Goal: Use online tool/utility: Utilize a website feature to perform a specific function

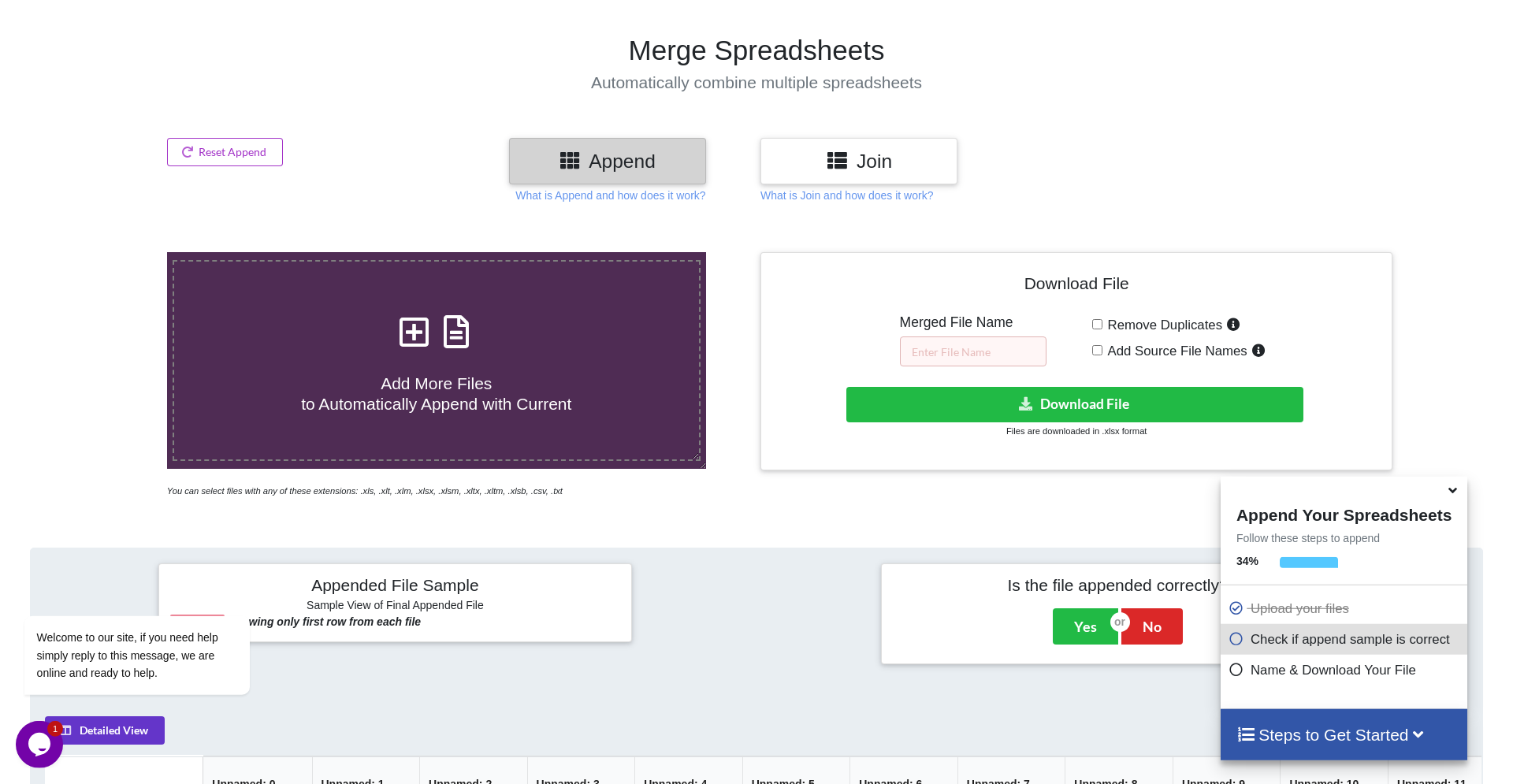
scroll to position [131, 0]
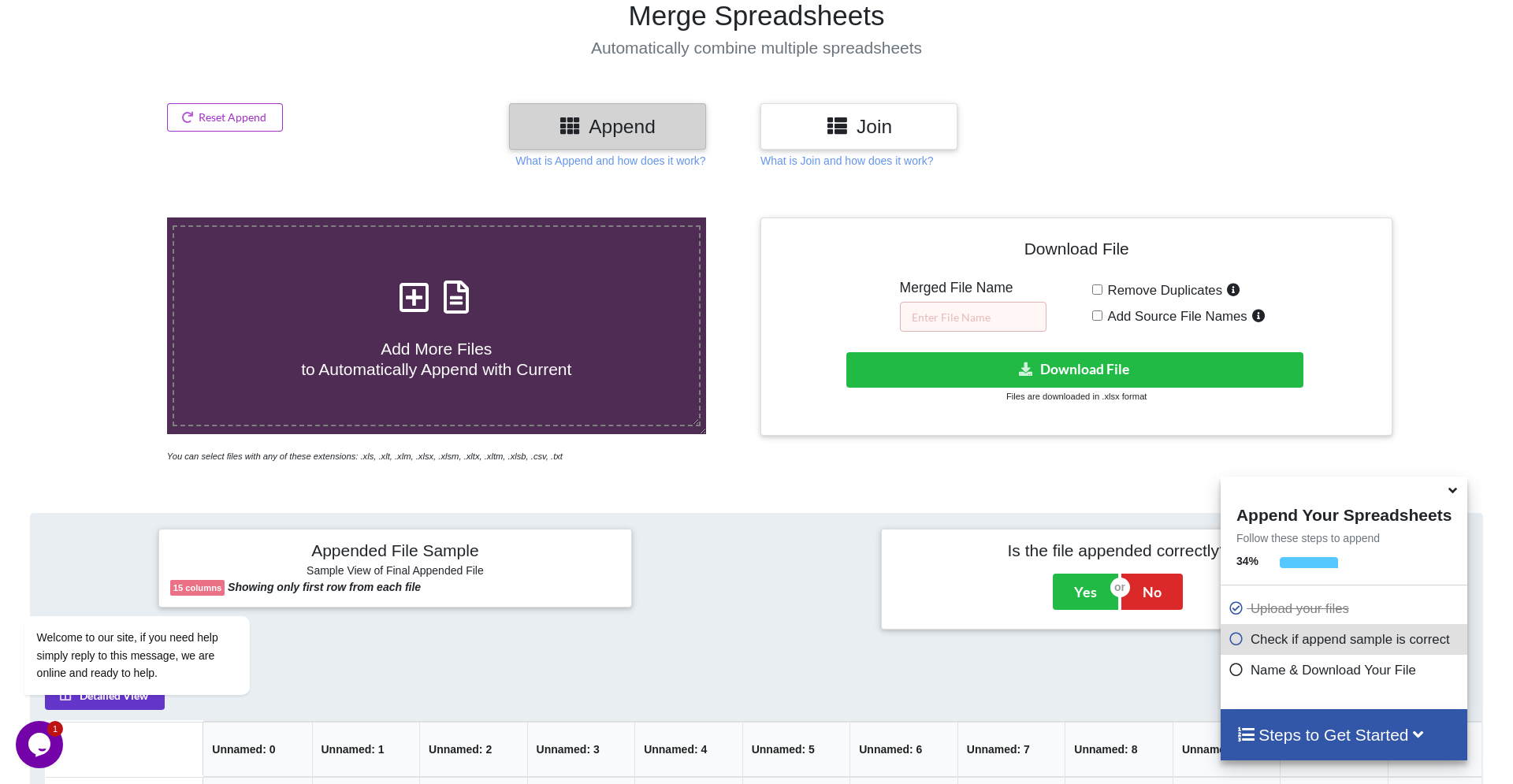
click at [880, 129] on h3 "Join" at bounding box center [859, 127] width 174 height 23
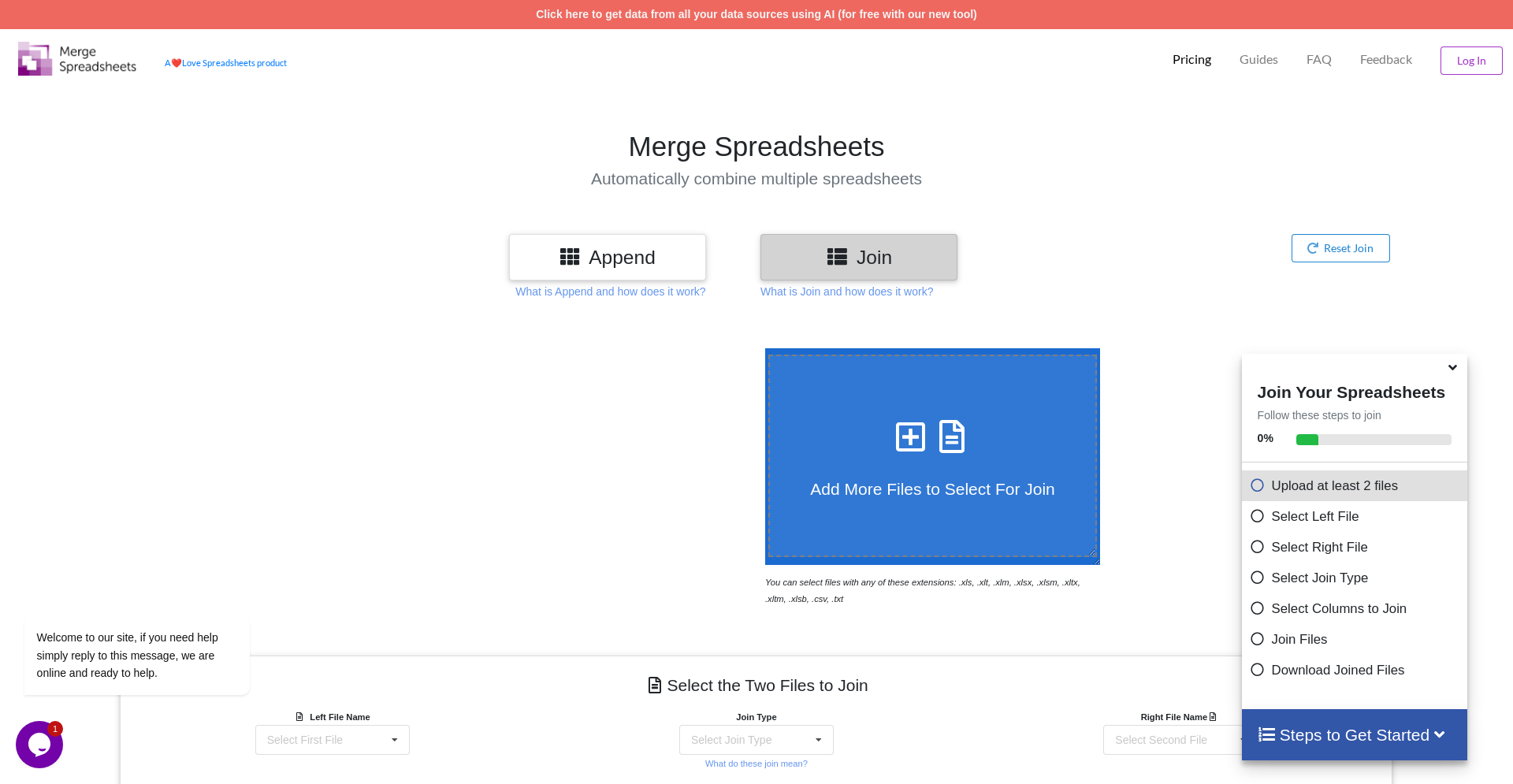
scroll to position [373, 0]
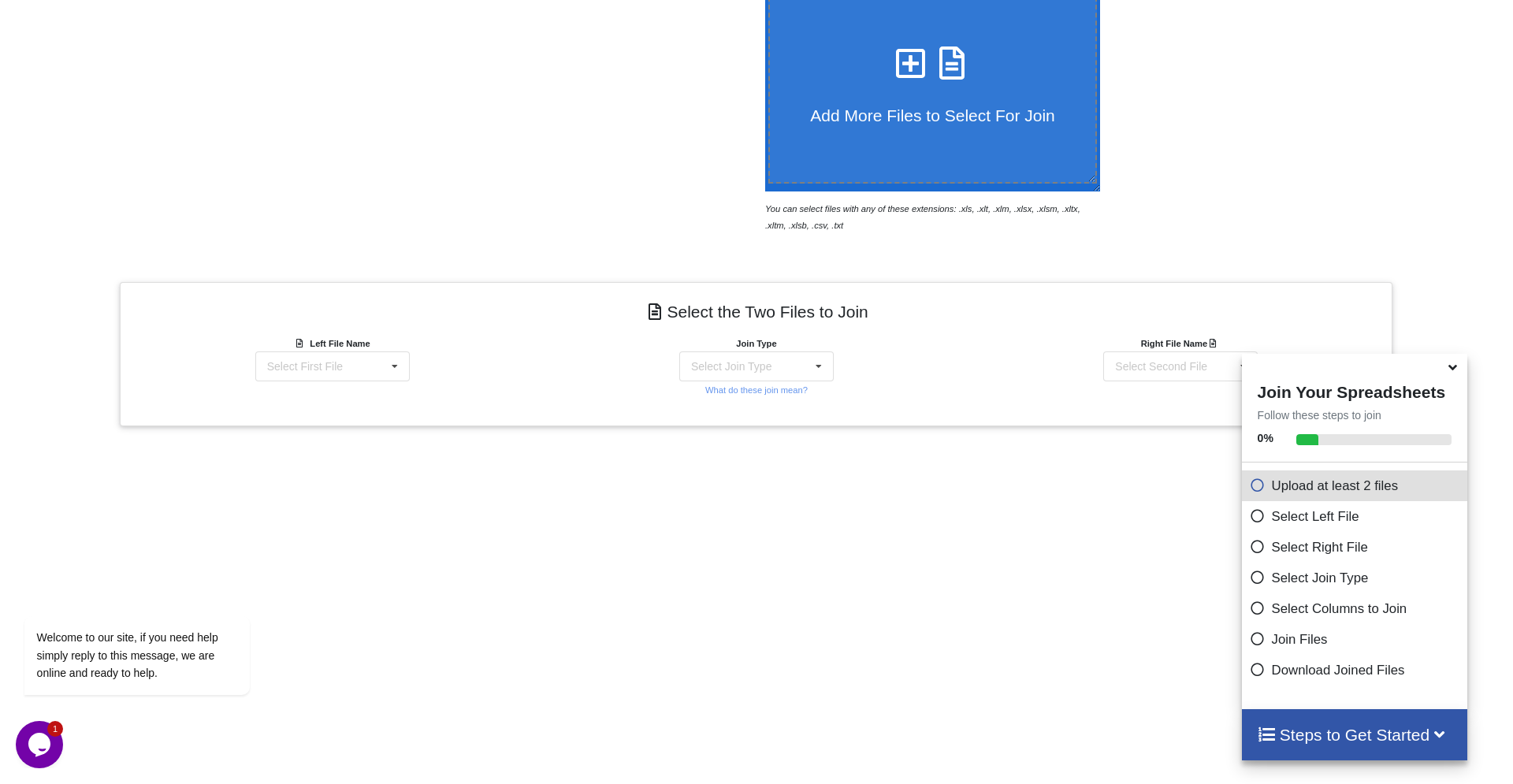
click at [1250, 639] on icon at bounding box center [1257, 636] width 16 height 14
click at [1253, 643] on icon at bounding box center [1257, 636] width 16 height 14
click at [1250, 489] on icon at bounding box center [1257, 482] width 16 height 14
click at [1440, 733] on icon at bounding box center [1439, 733] width 19 height 17
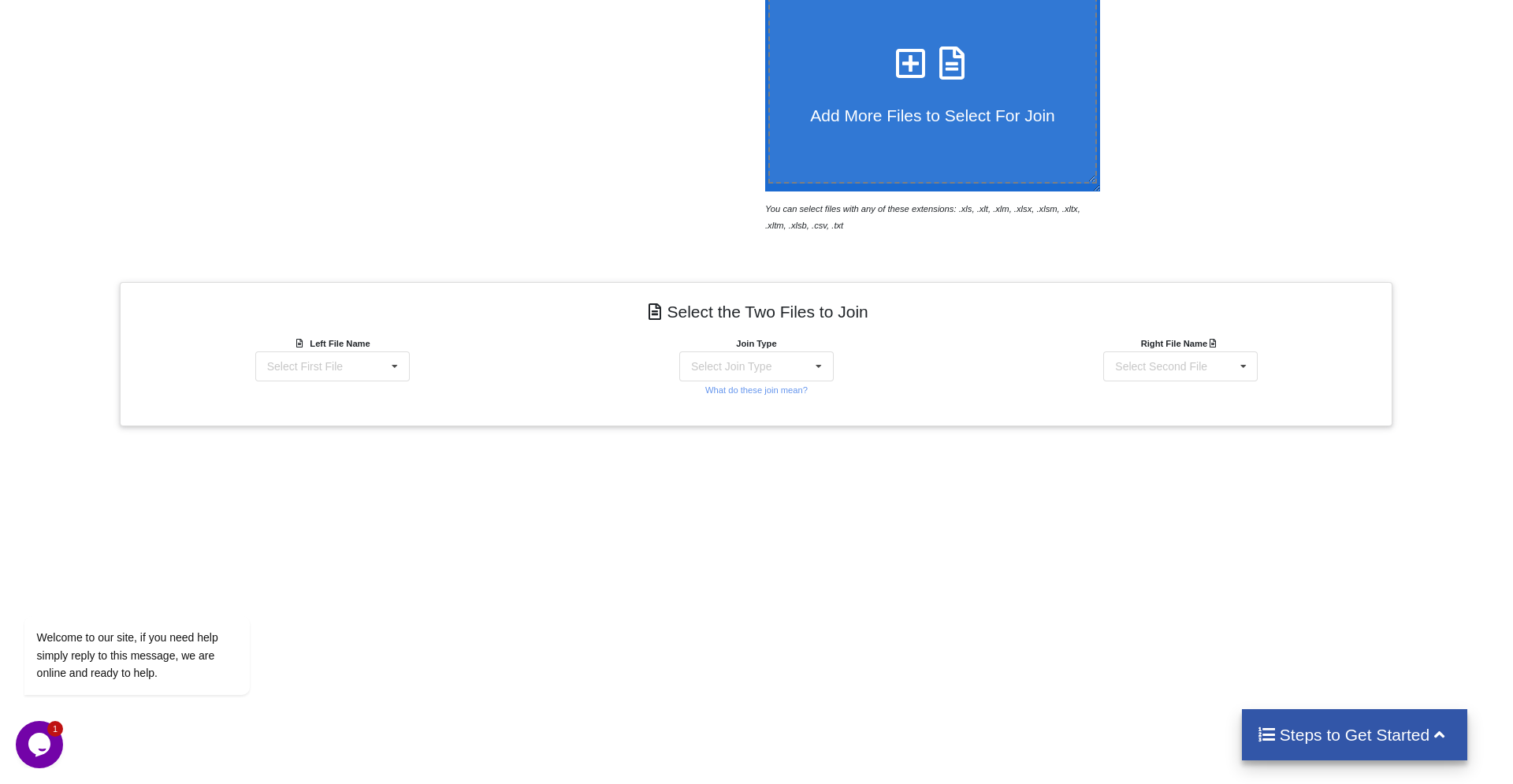
click at [1440, 733] on icon at bounding box center [1439, 733] width 19 height 17
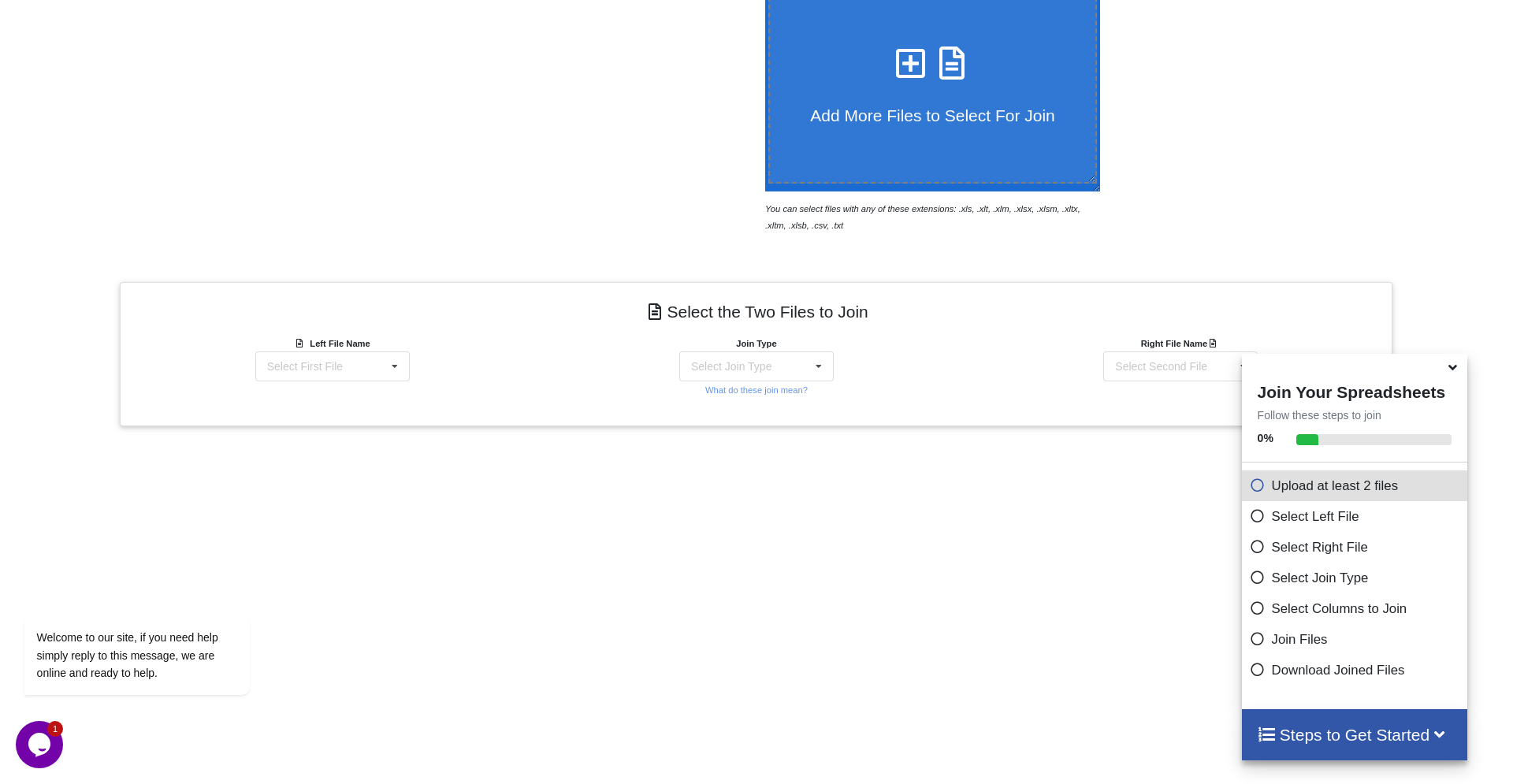
click at [1293, 523] on p "Select Left File" at bounding box center [1357, 516] width 214 height 19
click at [1308, 721] on div "Steps to Get Started" at bounding box center [1355, 734] width 226 height 51
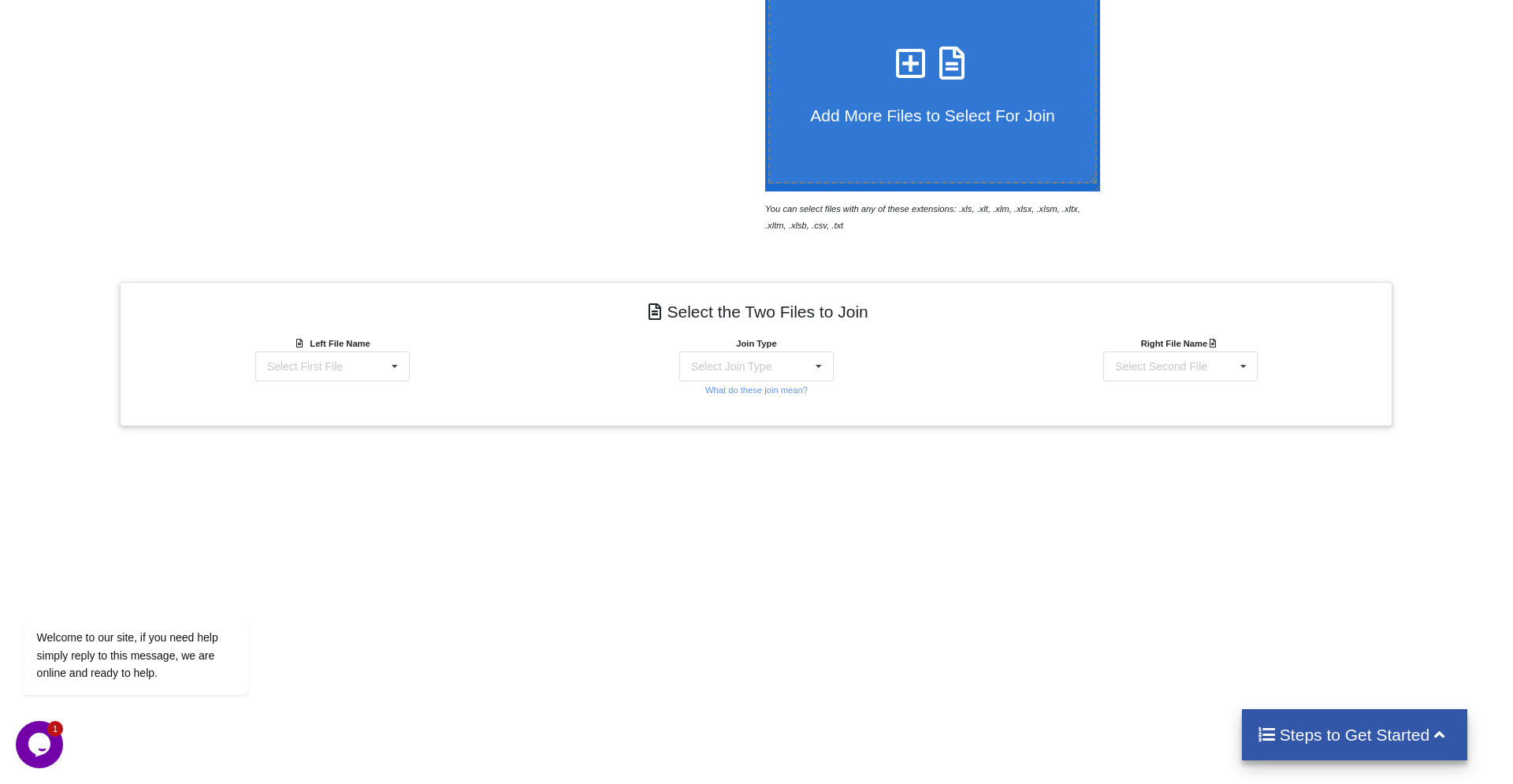
click at [1308, 721] on div "Steps to Get Started" at bounding box center [1355, 734] width 226 height 51
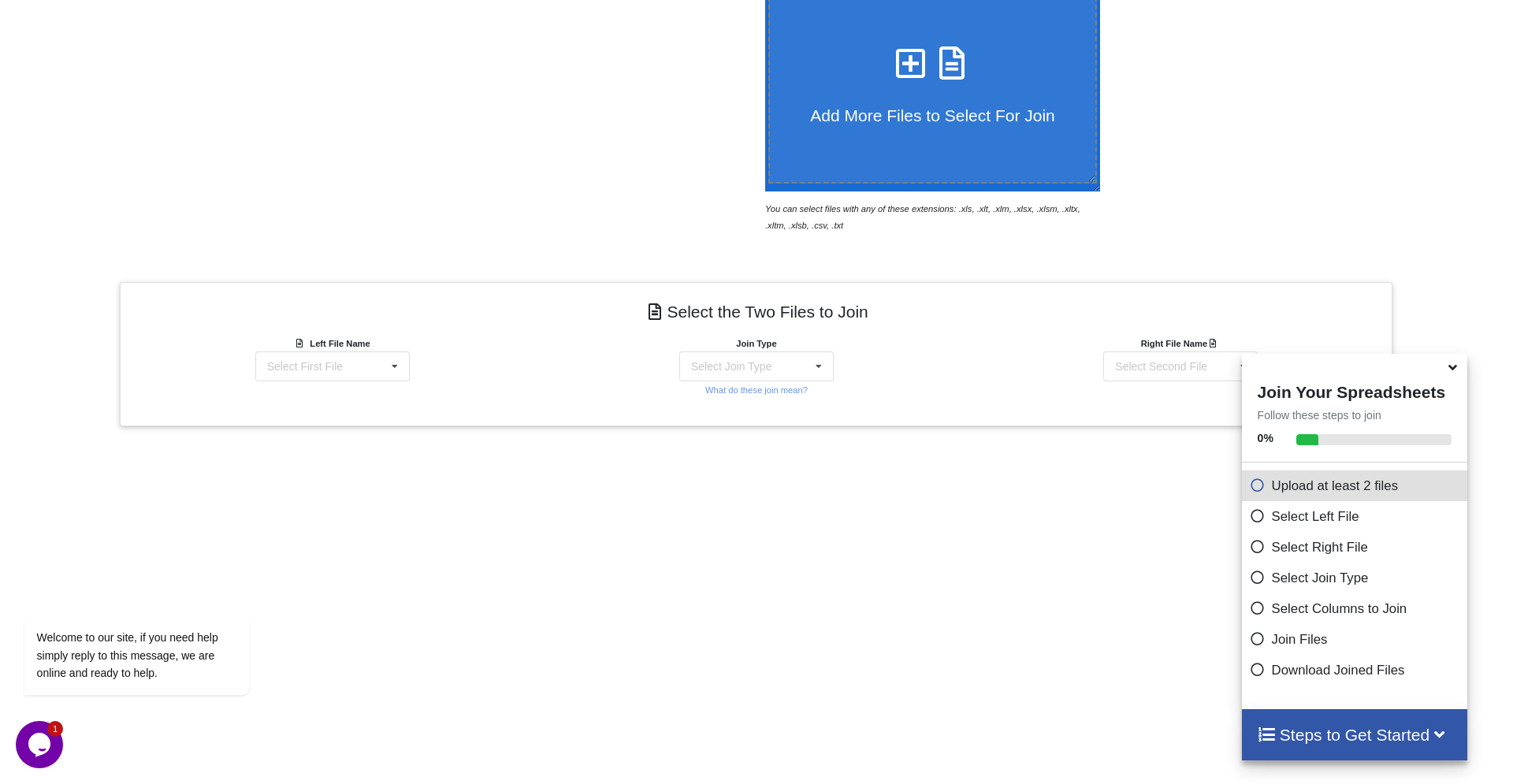
click at [1312, 675] on p "Download Joined Files" at bounding box center [1357, 669] width 214 height 19
click at [1255, 671] on icon at bounding box center [1257, 667] width 16 height 14
click at [1258, 489] on icon at bounding box center [1257, 482] width 16 height 14
click at [1251, 520] on icon at bounding box center [1257, 513] width 16 height 14
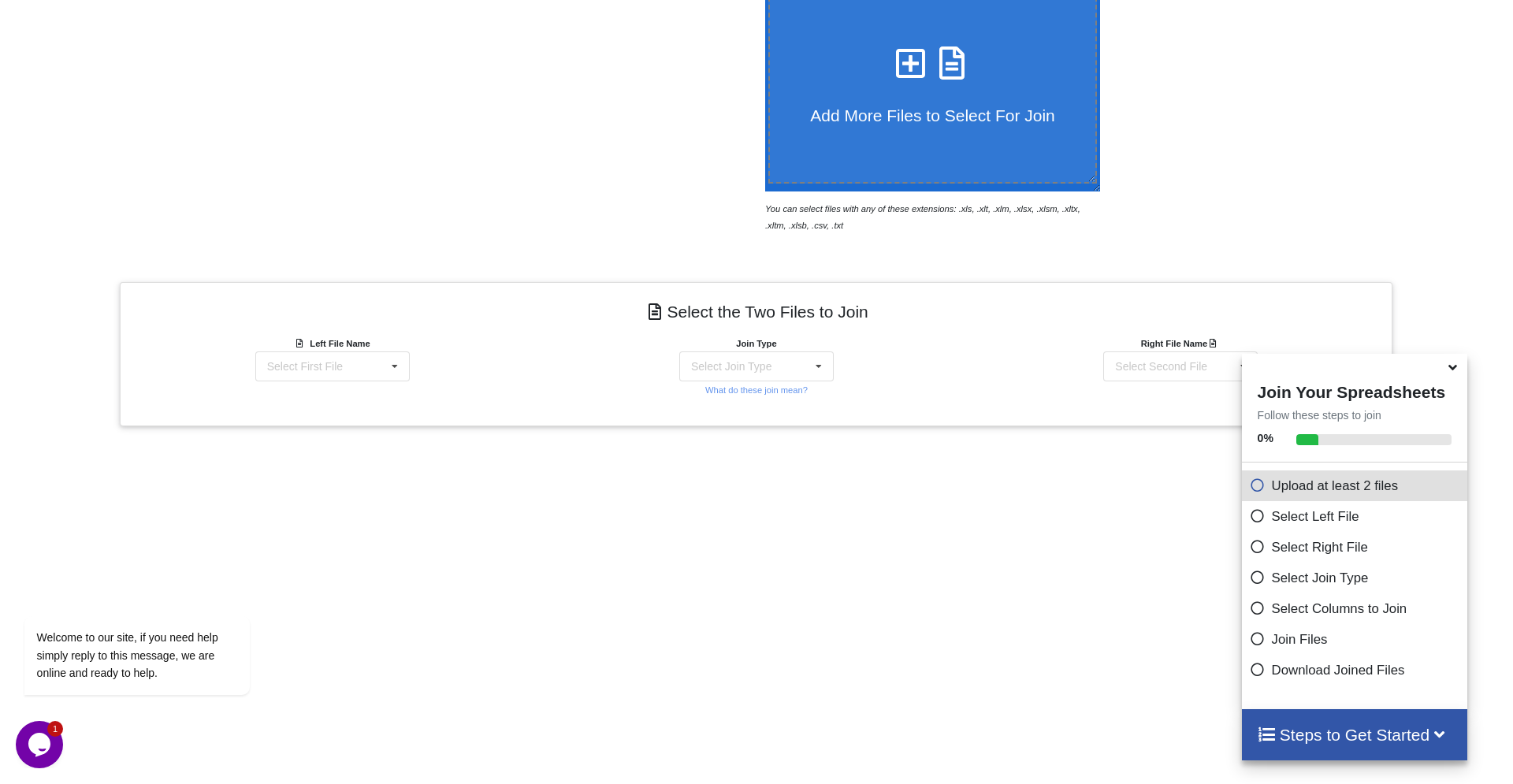
click at [1452, 369] on icon at bounding box center [1453, 364] width 17 height 14
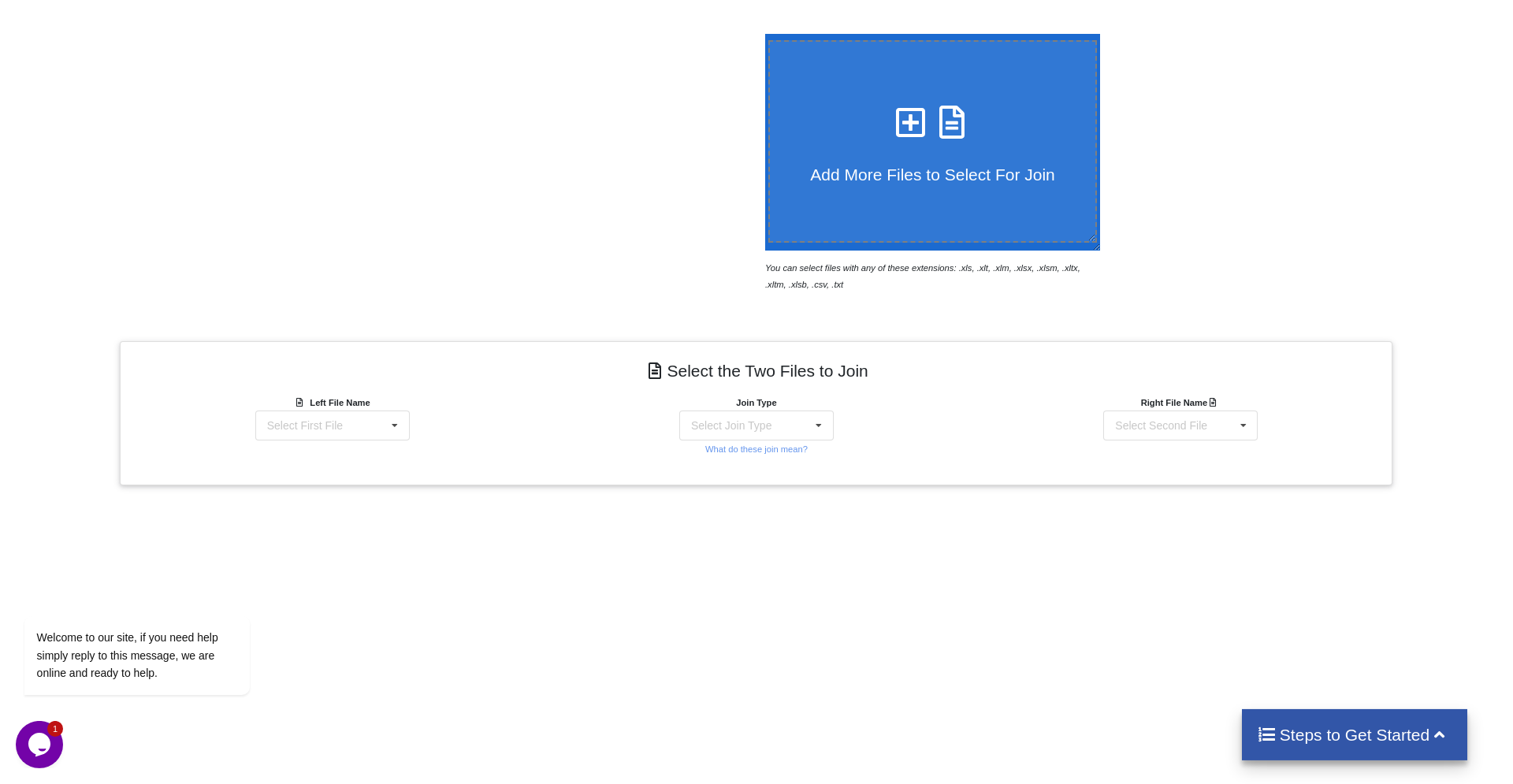
scroll to position [321, 0]
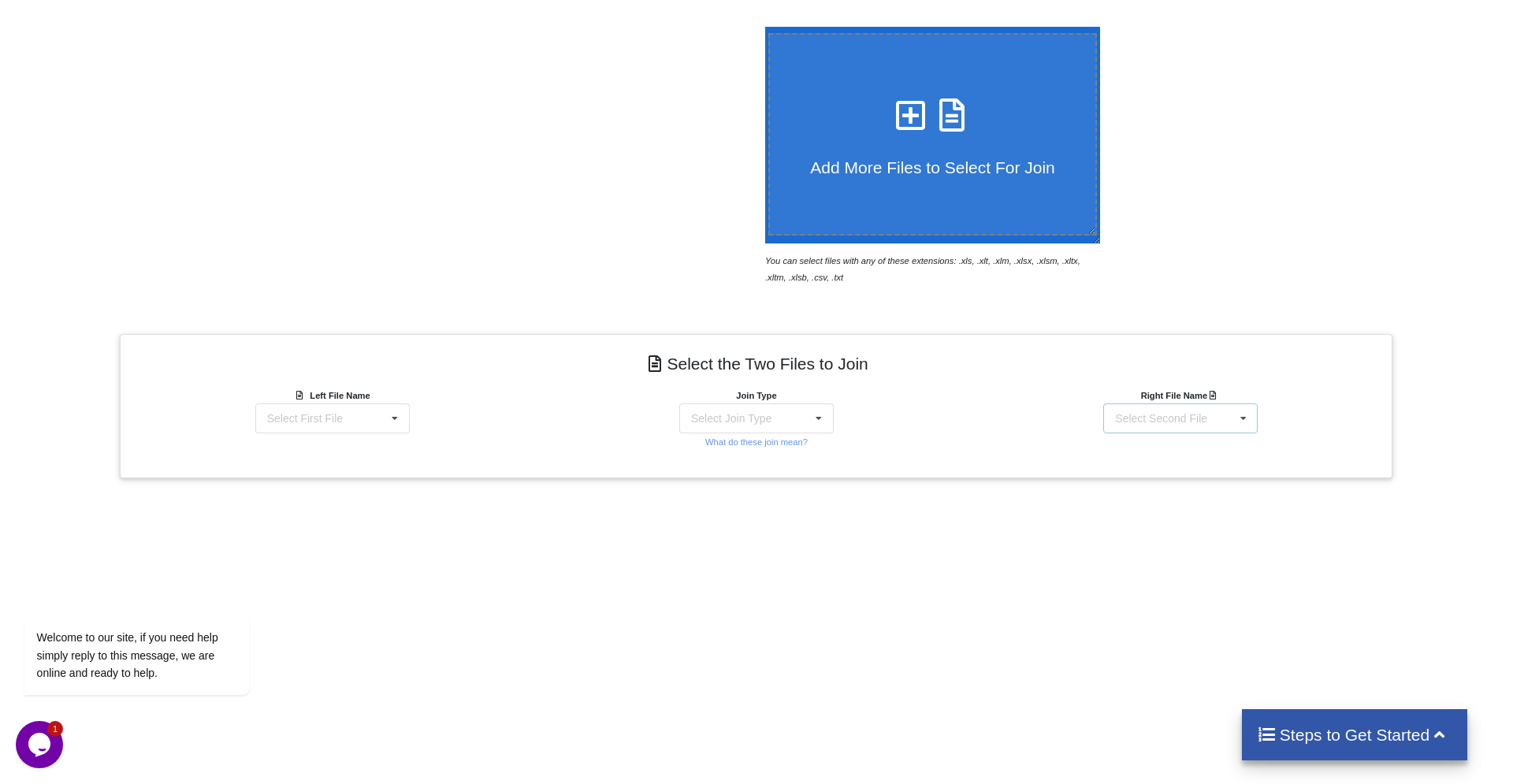
click at [1245, 404] on icon at bounding box center [1244, 419] width 24 height 30
click at [1147, 443] on div "Annual Report_Consolidation.xlsx : October" at bounding box center [1180, 464] width 207 height 41
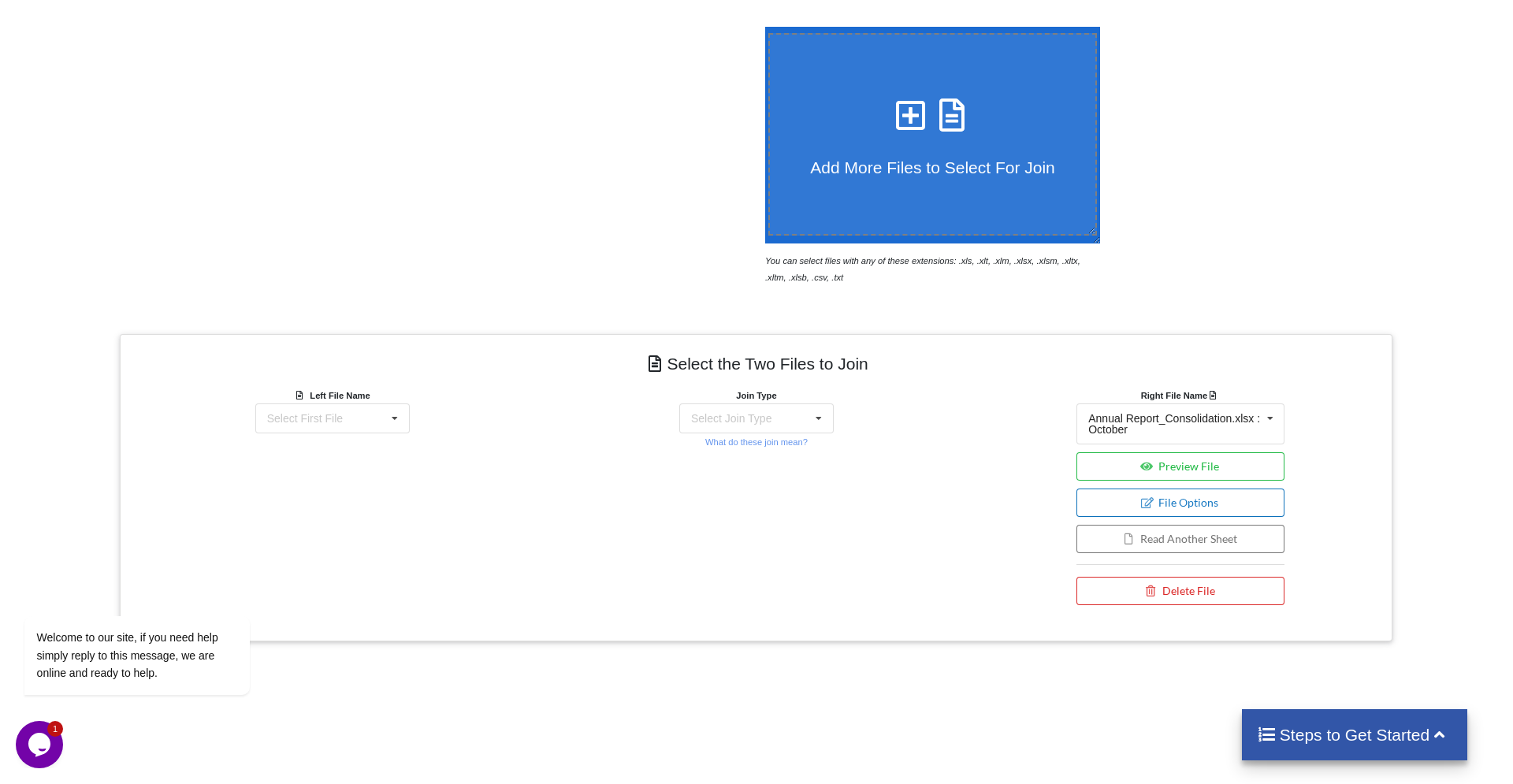
click at [1215, 488] on button "File Options" at bounding box center [1180, 502] width 208 height 29
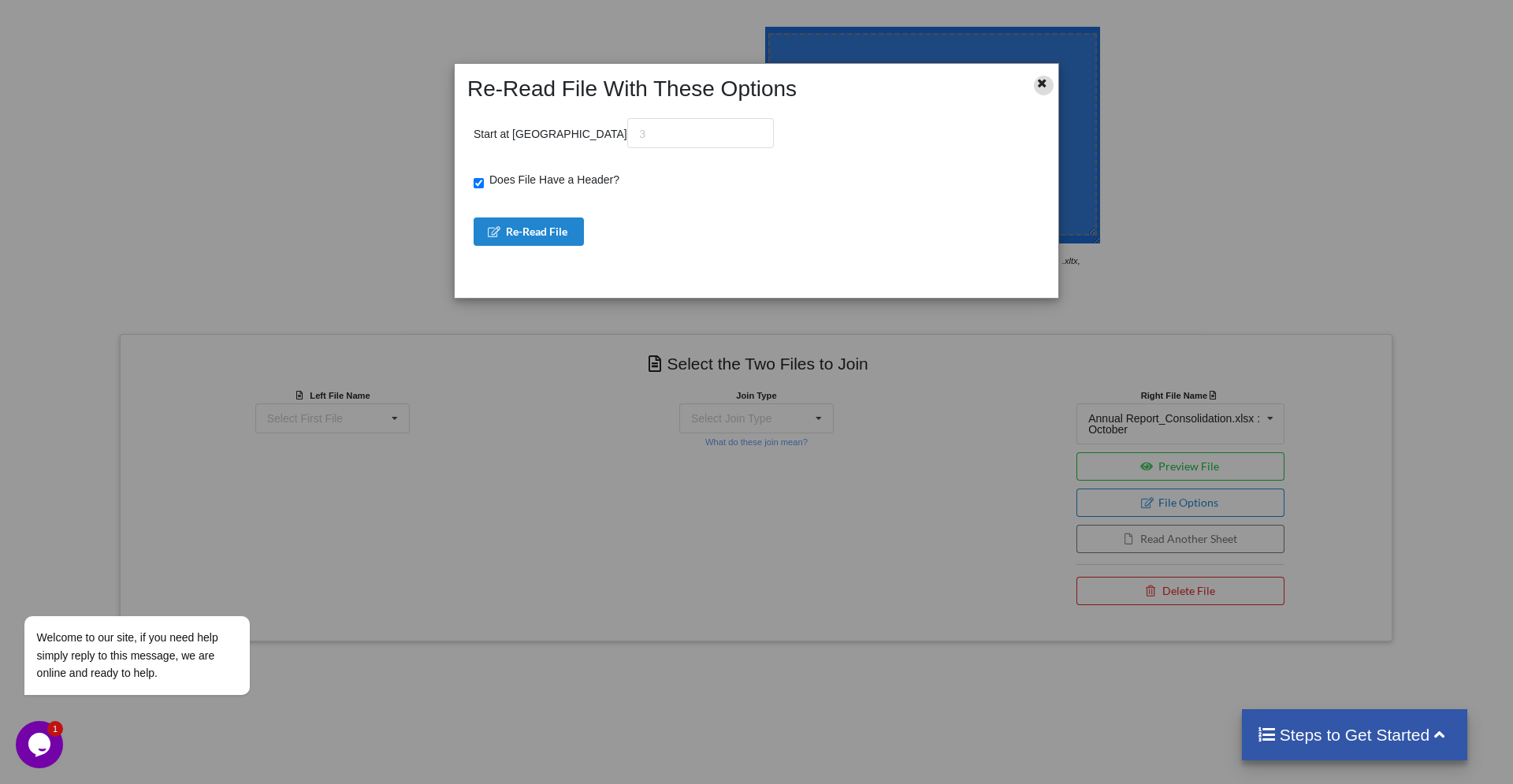
click at [1039, 82] on icon at bounding box center [1042, 81] width 14 height 11
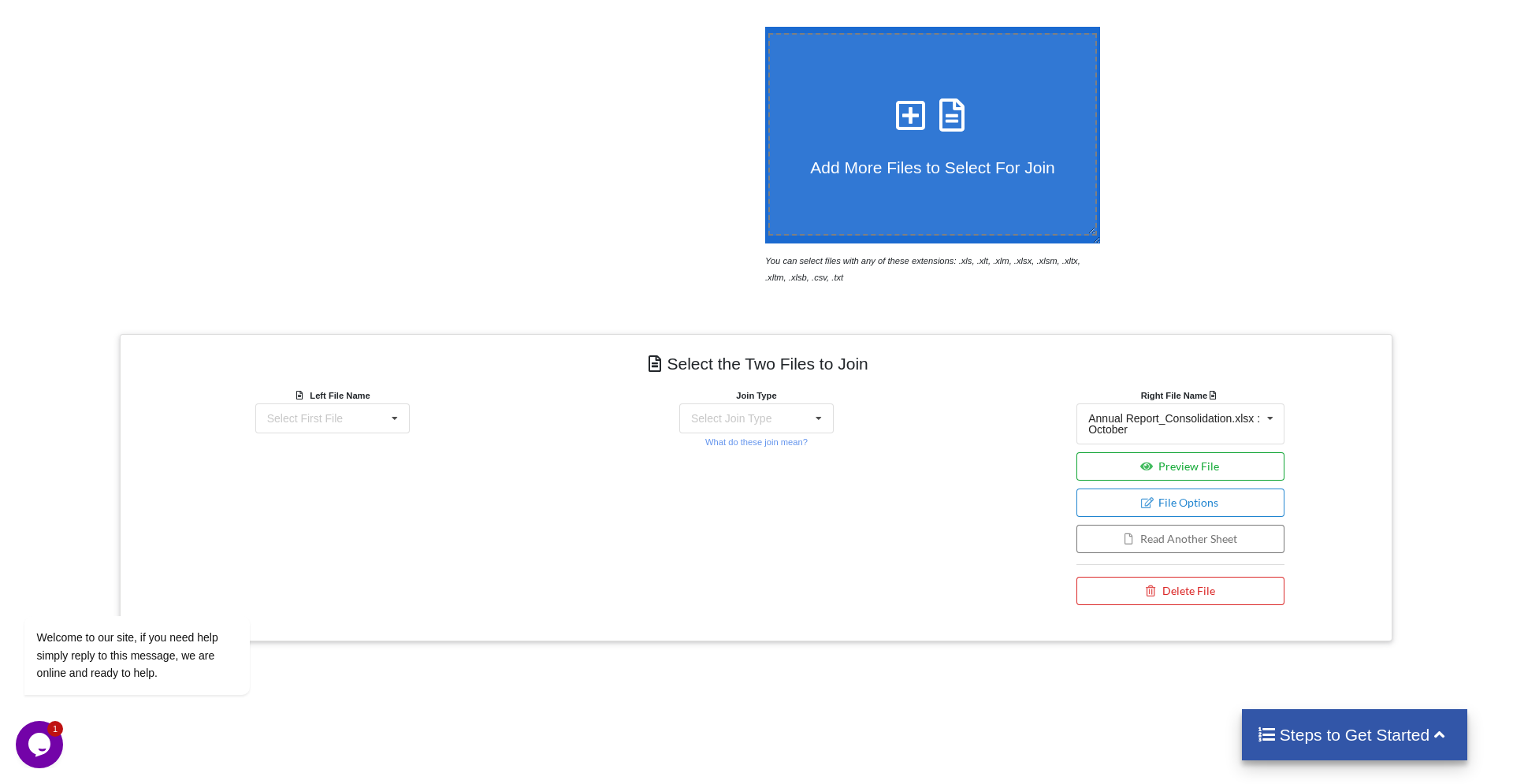
click at [1185, 452] on button "Preview File" at bounding box center [1180, 466] width 208 height 29
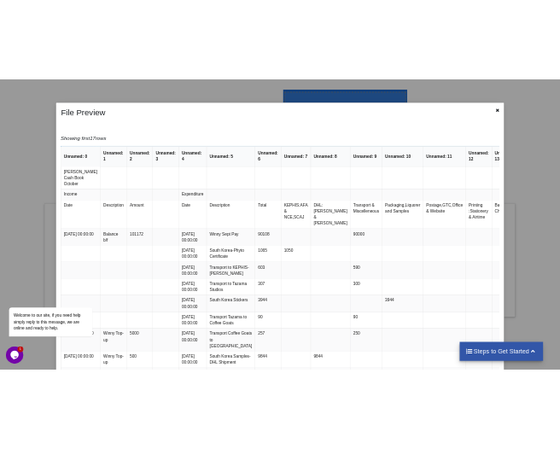
scroll to position [0, 0]
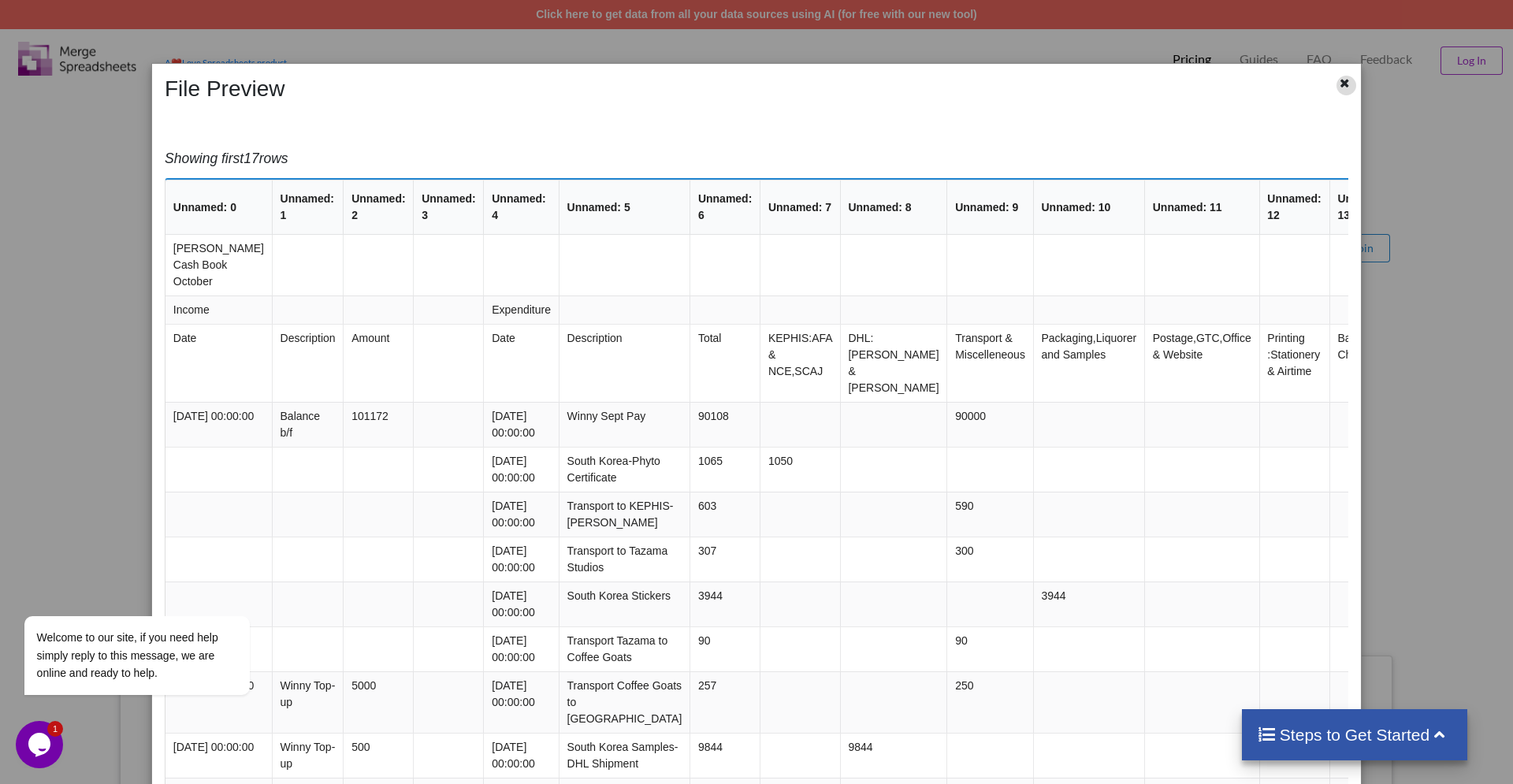
click at [1347, 86] on icon at bounding box center [1345, 81] width 14 height 11
